Goal: Task Accomplishment & Management: Manage account settings

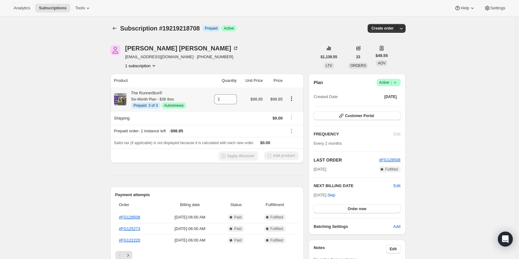
click at [292, 99] on icon "Product actions" at bounding box center [292, 98] width 6 height 6
click at [279, 110] on span "Disable Autorenew" at bounding box center [293, 110] width 34 height 5
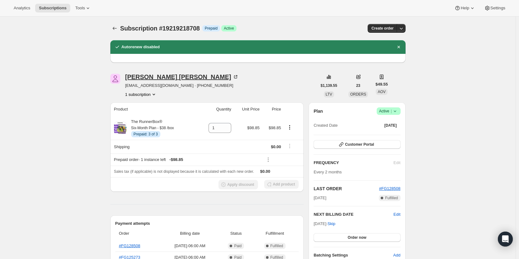
click at [152, 74] on div "[PERSON_NAME]" at bounding box center [182, 77] width 114 height 6
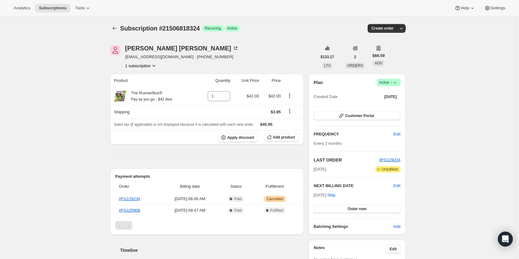
click at [395, 85] on icon at bounding box center [395, 82] width 6 height 6
click at [389, 103] on span "Cancel subscription" at bounding box center [390, 105] width 35 height 5
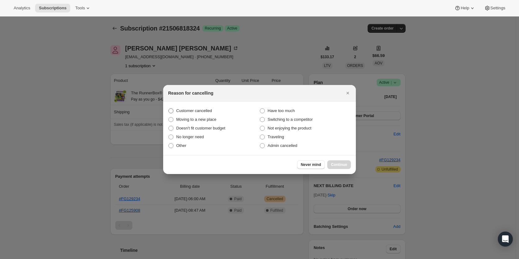
click at [196, 114] on span "Customer cancelled" at bounding box center [194, 111] width 36 height 6
click at [169, 109] on input "Customer cancelled" at bounding box center [169, 108] width 0 height 0
radio input "true"
click at [334, 162] on span "Continue" at bounding box center [339, 164] width 16 height 5
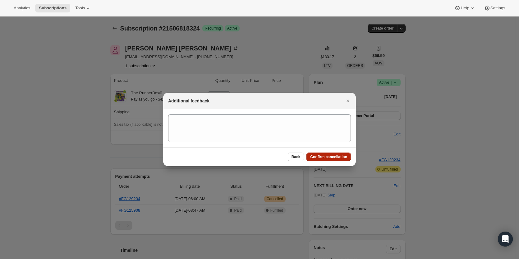
click at [328, 158] on span "Confirm cancellation" at bounding box center [328, 156] width 37 height 5
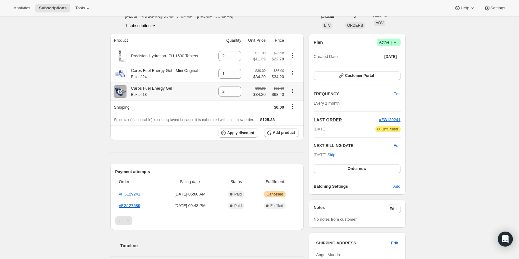
scroll to position [40, 0]
click at [395, 45] on icon at bounding box center [395, 43] width 6 height 6
click at [384, 70] on button "Cancel subscription" at bounding box center [390, 65] width 39 height 10
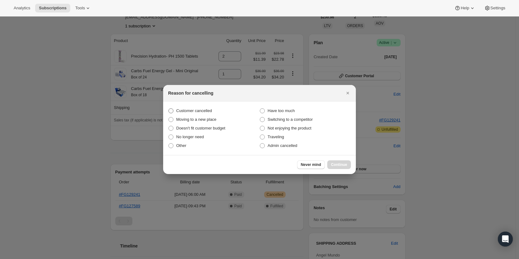
click at [216, 114] on label "Customer cancelled" at bounding box center [213, 110] width 91 height 9
click at [169, 109] on input "Customer cancelled" at bounding box center [169, 108] width 0 height 0
radio input "true"
click at [336, 164] on span "Continue" at bounding box center [339, 164] width 16 height 5
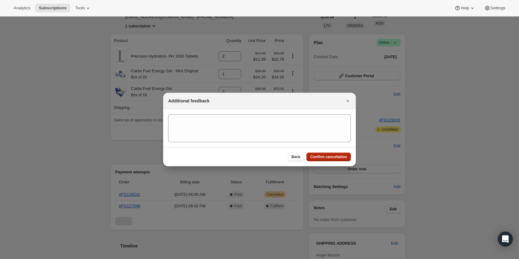
click at [322, 157] on span "Confirm cancellation" at bounding box center [328, 156] width 37 height 5
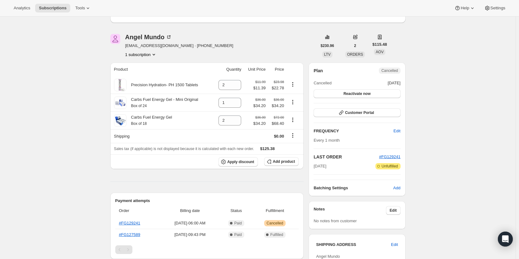
scroll to position [81, 0]
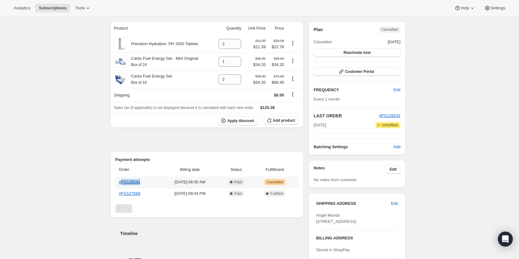
drag, startPoint x: 149, startPoint y: 179, endPoint x: 123, endPoint y: 181, distance: 25.6
click at [123, 181] on th "#FG129241" at bounding box center [137, 181] width 45 height 11
click at [148, 184] on th "#FG129241" at bounding box center [137, 181] width 45 height 11
drag, startPoint x: 148, startPoint y: 184, endPoint x: 112, endPoint y: 180, distance: 36.2
click at [112, 180] on div "Payment attempts Order Billing date Status Fulfillment #FG129241 Sep 16, 2025 ·…" at bounding box center [207, 184] width 194 height 66
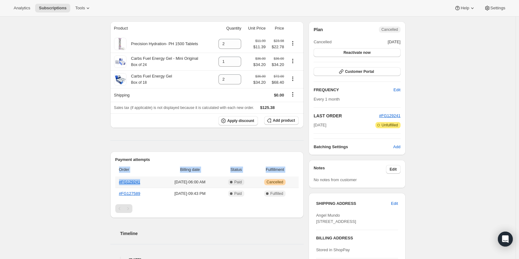
click at [141, 181] on th "#FG129241" at bounding box center [137, 181] width 45 height 11
drag, startPoint x: 141, startPoint y: 181, endPoint x: 118, endPoint y: 185, distance: 24.0
click at [118, 185] on th "#FG129241" at bounding box center [137, 181] width 45 height 11
copy link "#FG129241"
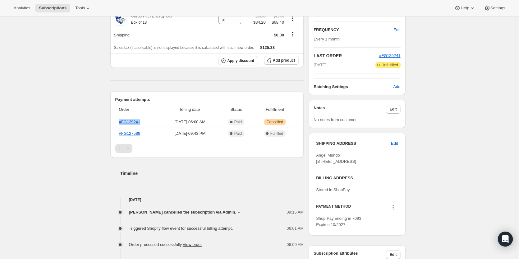
scroll to position [141, 0]
click at [102, 117] on div "Subscription #21975892244. This page is ready Subscription #21975892244 Success…" at bounding box center [258, 118] width 516 height 484
